Goal: Task Accomplishment & Management: Use online tool/utility

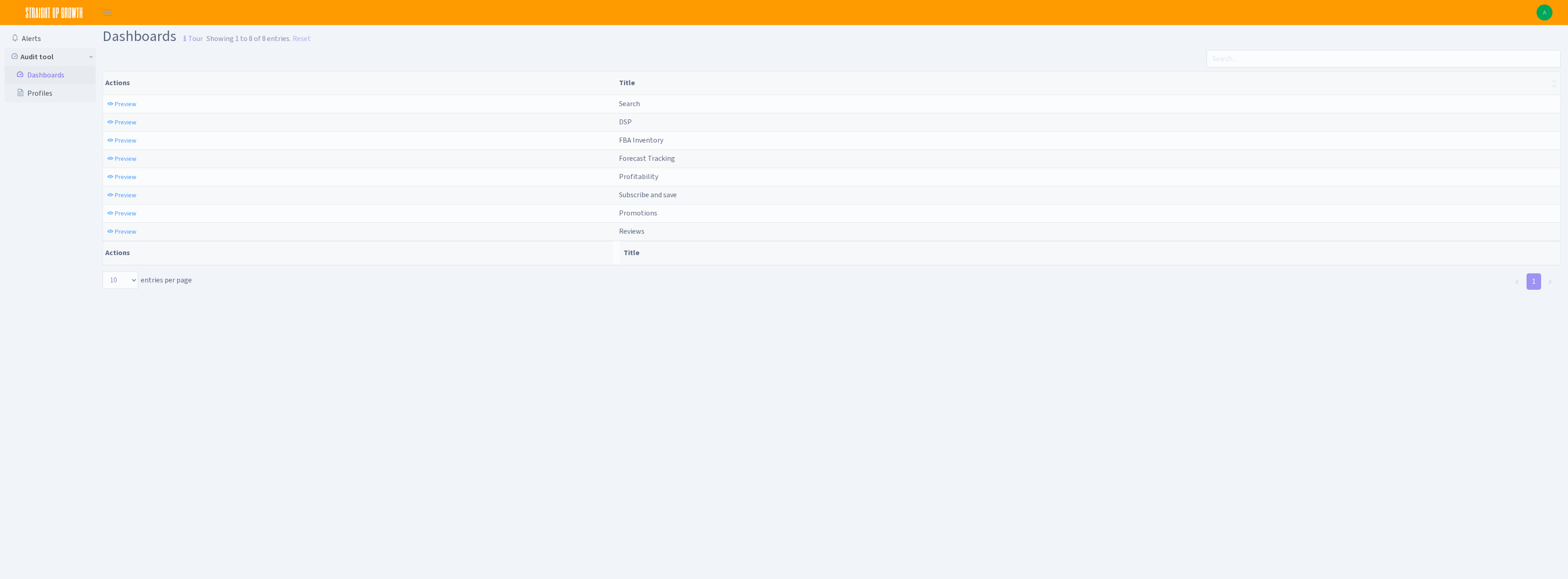
click at [349, 448] on main "Dashboards Tour Showing 1 to 8 of 8 entries. Reset Actions Title Actions Title …" at bounding box center [835, 291] width 1465 height 531
click at [122, 176] on span "Preview" at bounding box center [125, 177] width 21 height 8
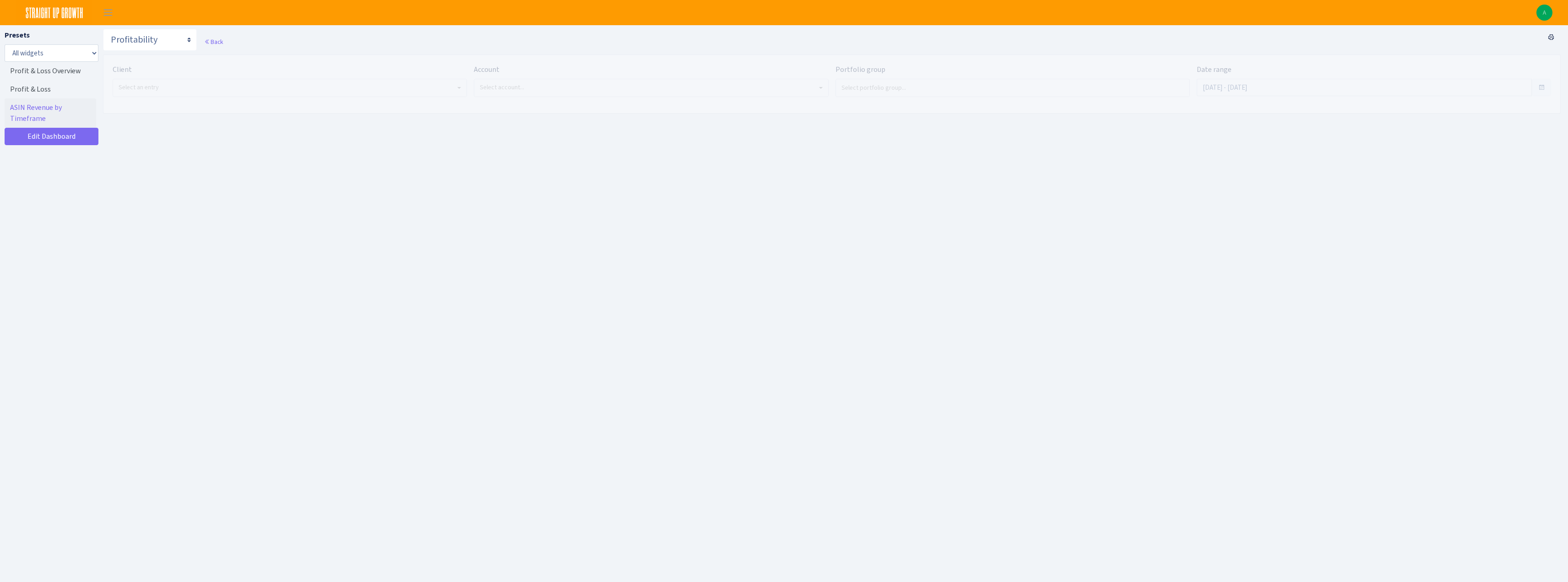
click at [153, 88] on span "Select an entry" at bounding box center [138, 87] width 40 height 8
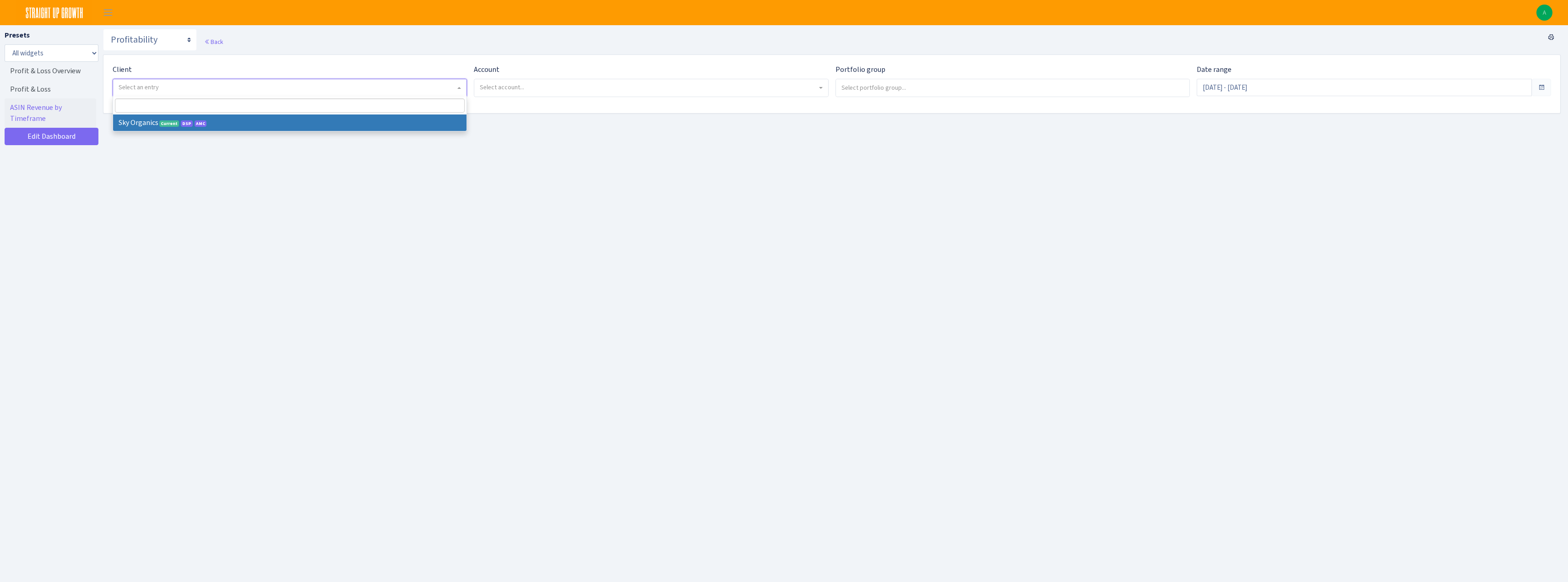
select select "328"
select select
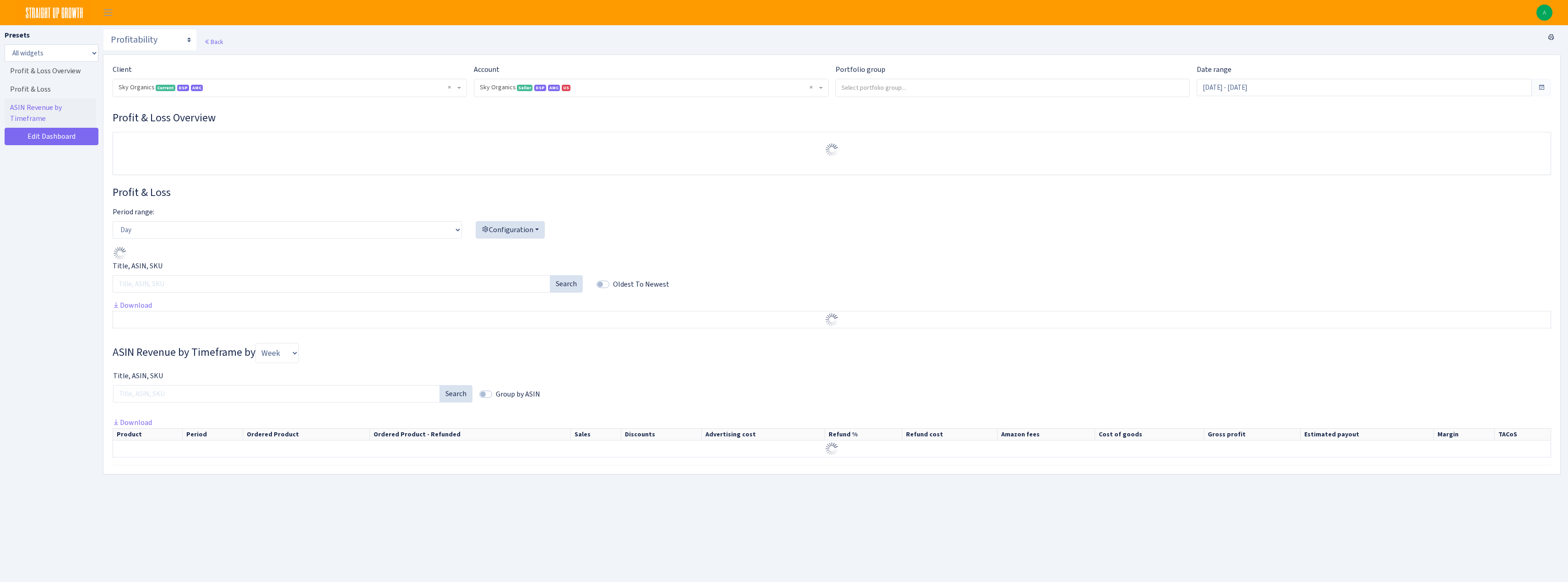
select select "[CREDIT_CARD_NUMBER]"
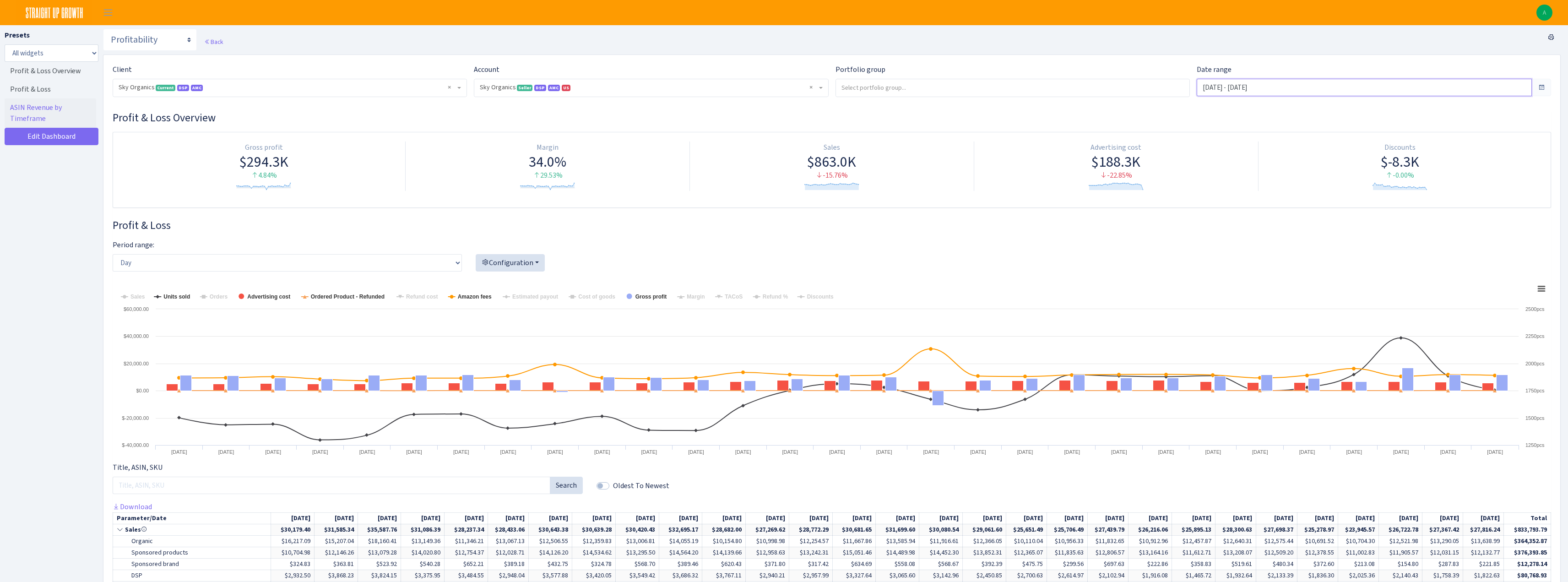
click at [1257, 87] on input "[DATE] - [DATE]" at bounding box center [1364, 87] width 335 height 18
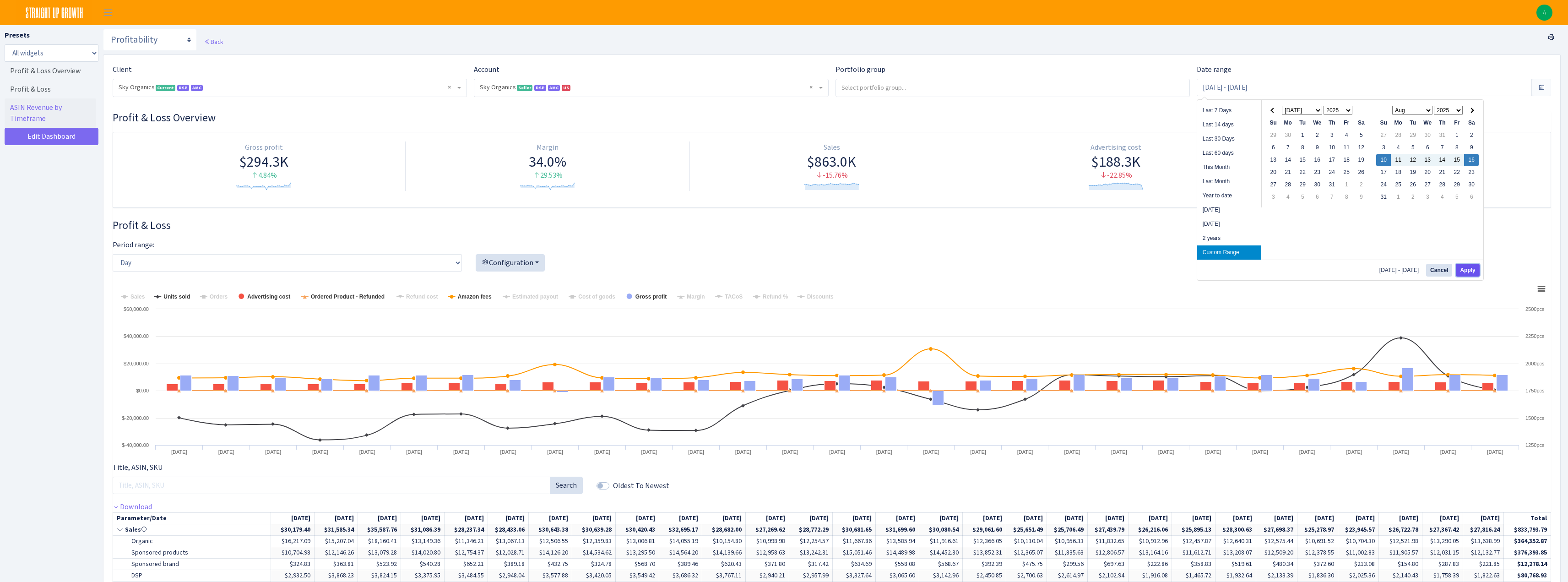
click at [1464, 268] on button "Apply" at bounding box center [1467, 270] width 23 height 13
type input "[DATE] - [DATE]"
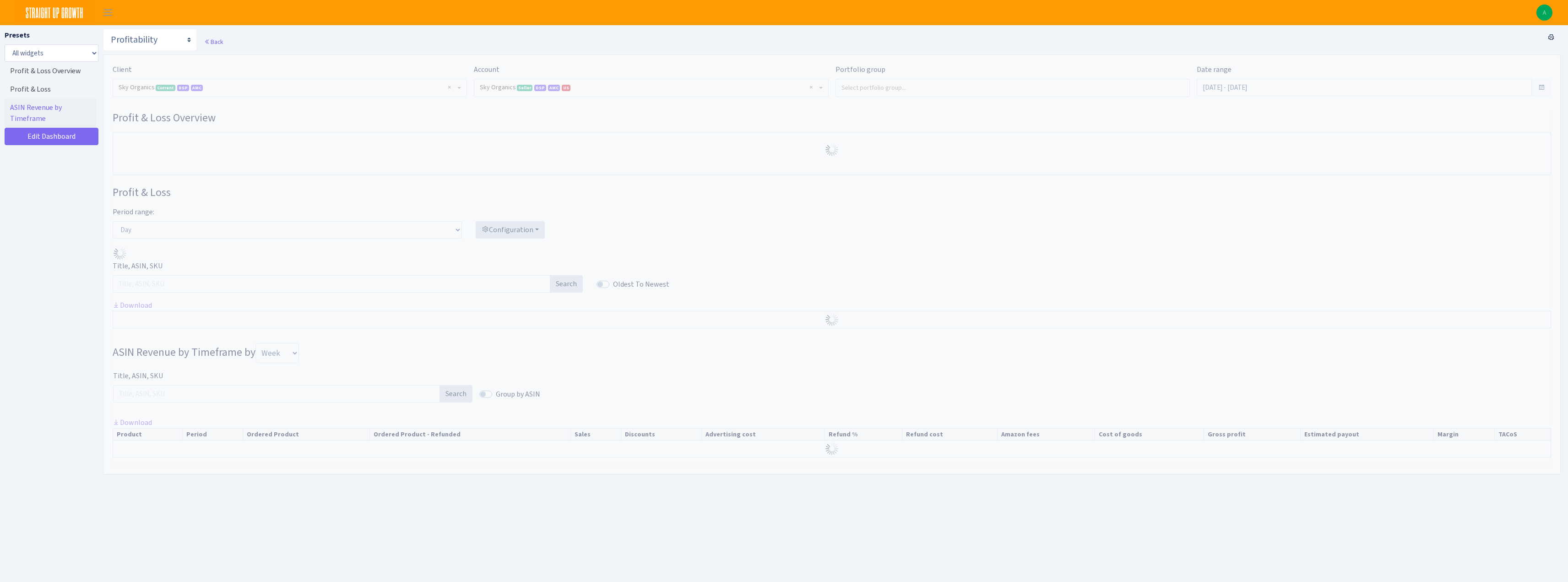
select select "[CREDIT_CARD_NUMBER]"
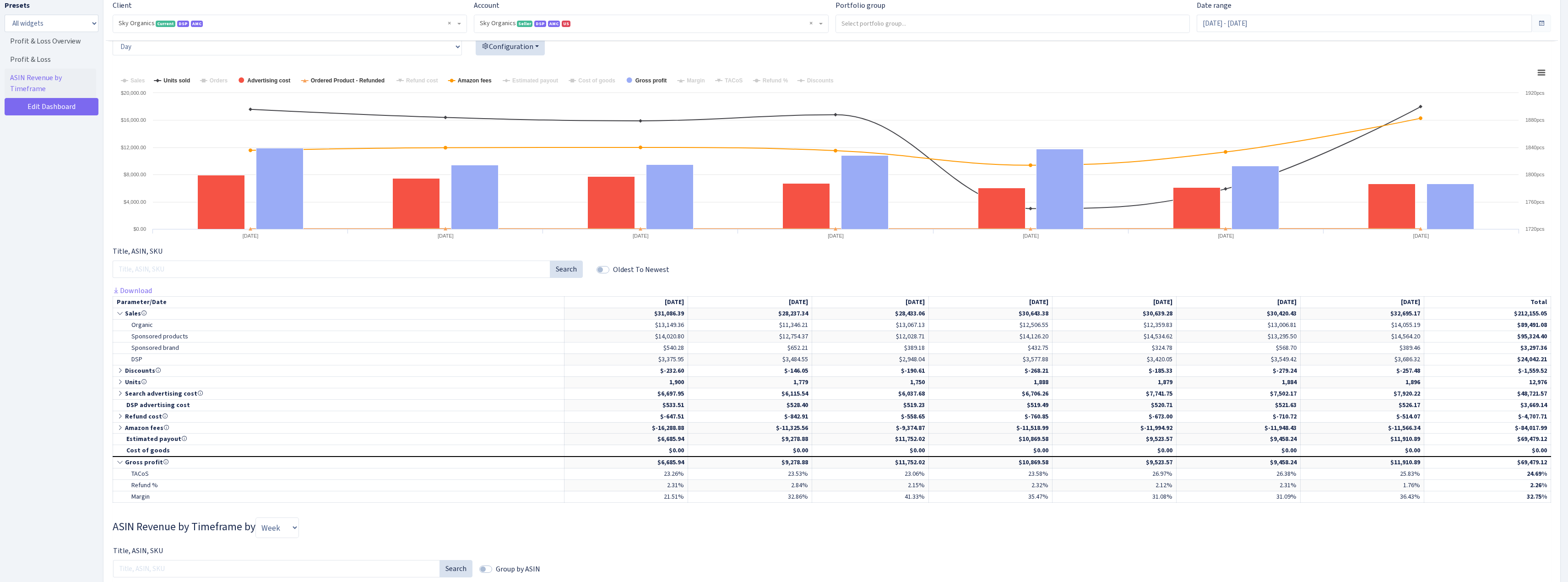
scroll to position [229, 0]
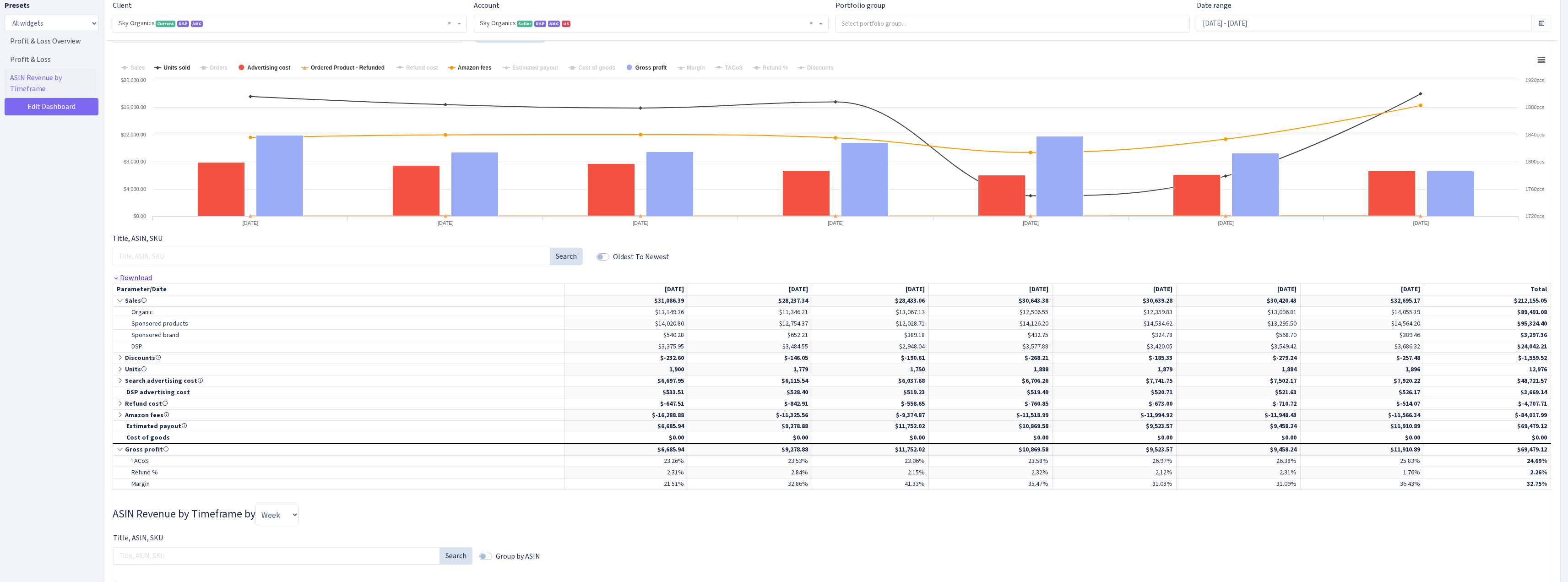
click at [126, 275] on link "Download" at bounding box center [132, 278] width 40 height 10
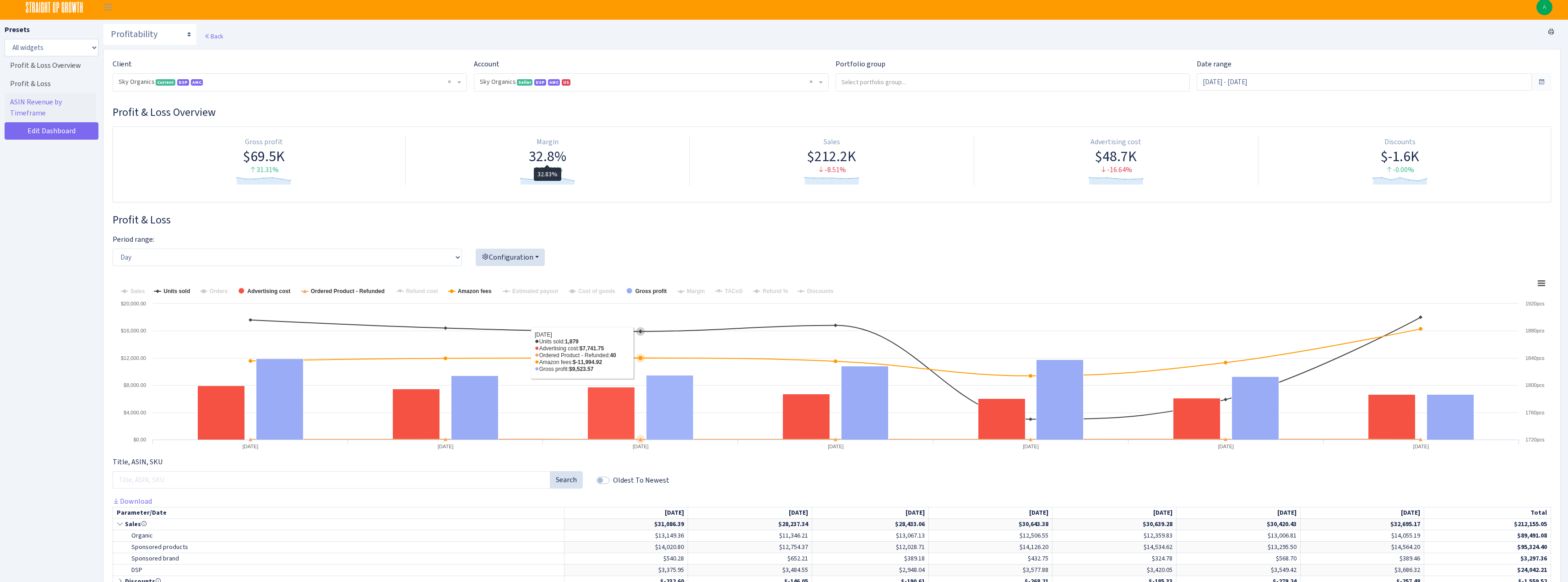
scroll to position [0, 0]
